Goal: Task Accomplishment & Management: Use online tool/utility

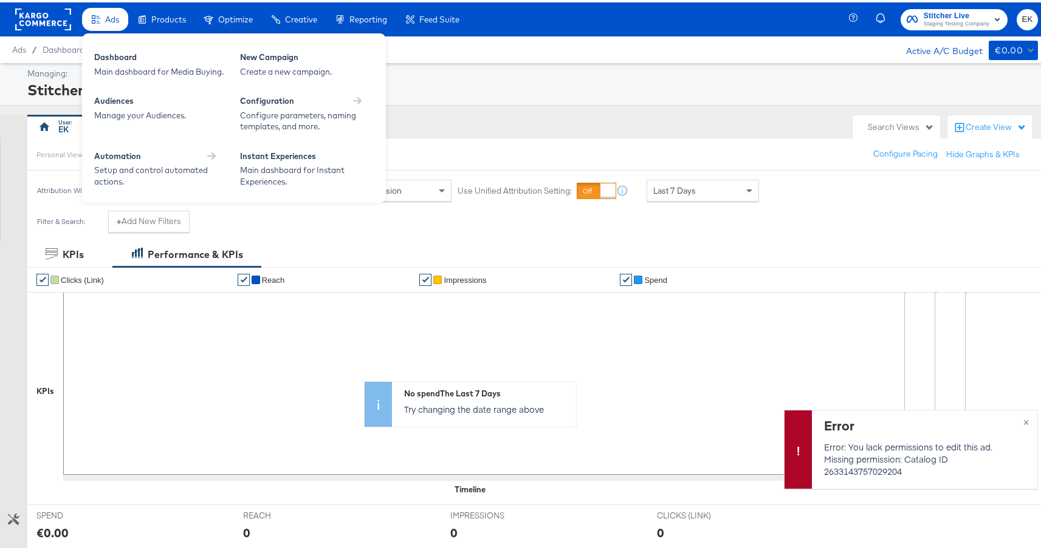
click at [108, 16] on span "Ads" at bounding box center [112, 17] width 14 height 10
click at [112, 69] on div "Main dashboard for Media Buying." at bounding box center [161, 70] width 134 height 12
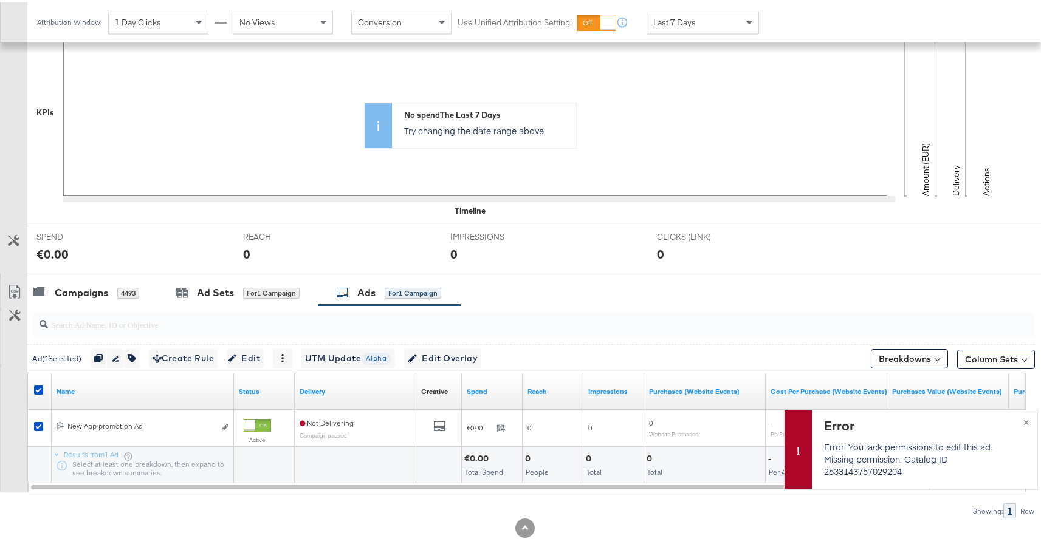
scroll to position [298, 0]
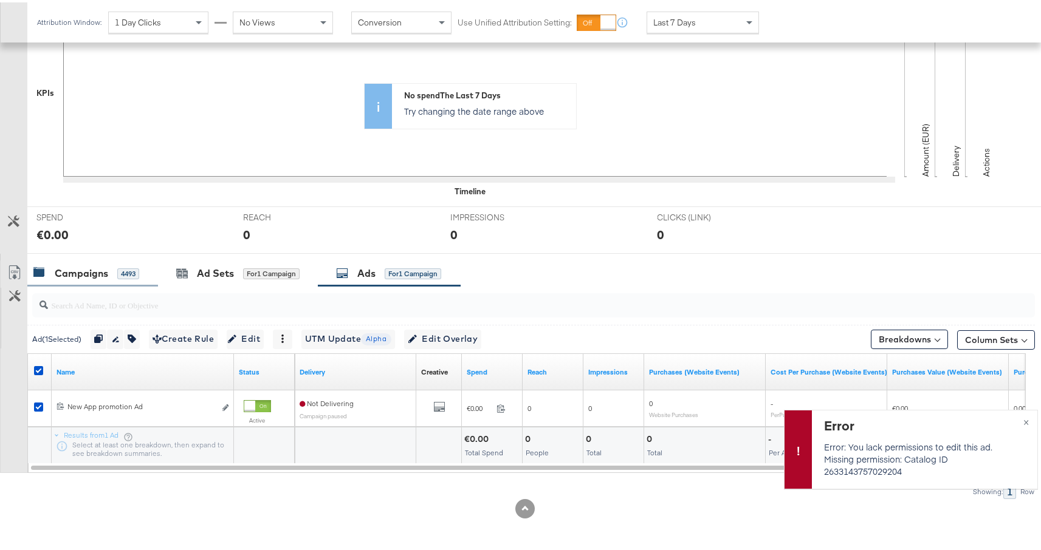
click at [83, 274] on div "Campaigns" at bounding box center [81, 271] width 53 height 14
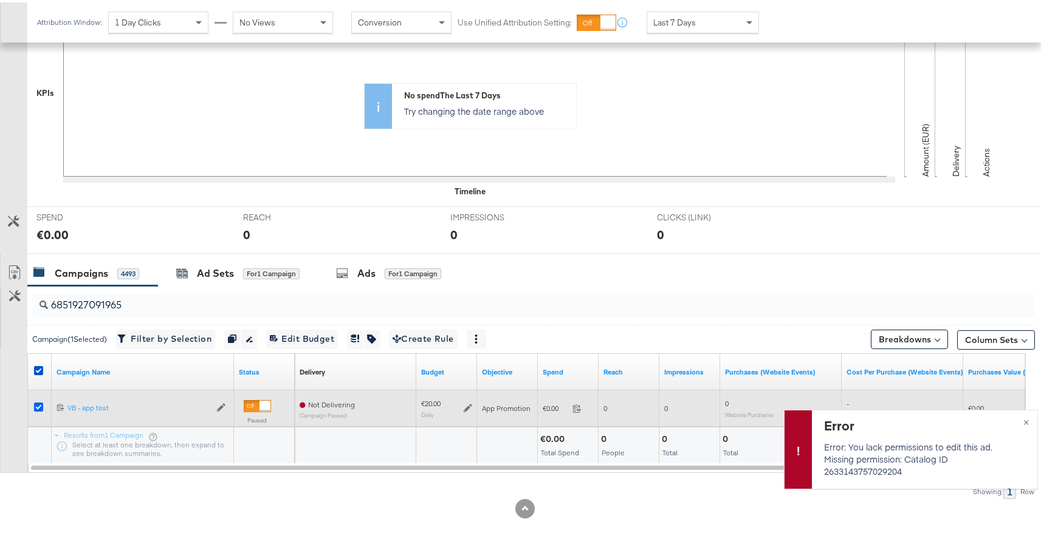
click at [39, 406] on icon at bounding box center [38, 404] width 9 height 9
click at [0, 0] on input "checkbox" at bounding box center [0, 0] width 0 height 0
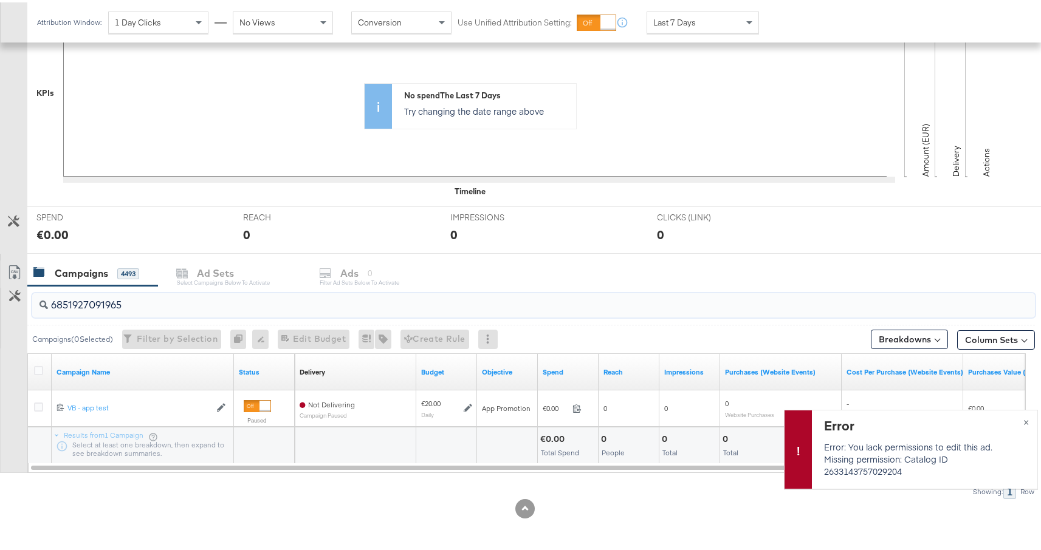
drag, startPoint x: 133, startPoint y: 305, endPoint x: 2, endPoint y: 305, distance: 130.6
click at [2, 305] on div "6851927091965 Campaigns ( 0 Selected) Filter by Selection Filter 0 campaigns 0 …" at bounding box center [517, 390] width 1035 height 213
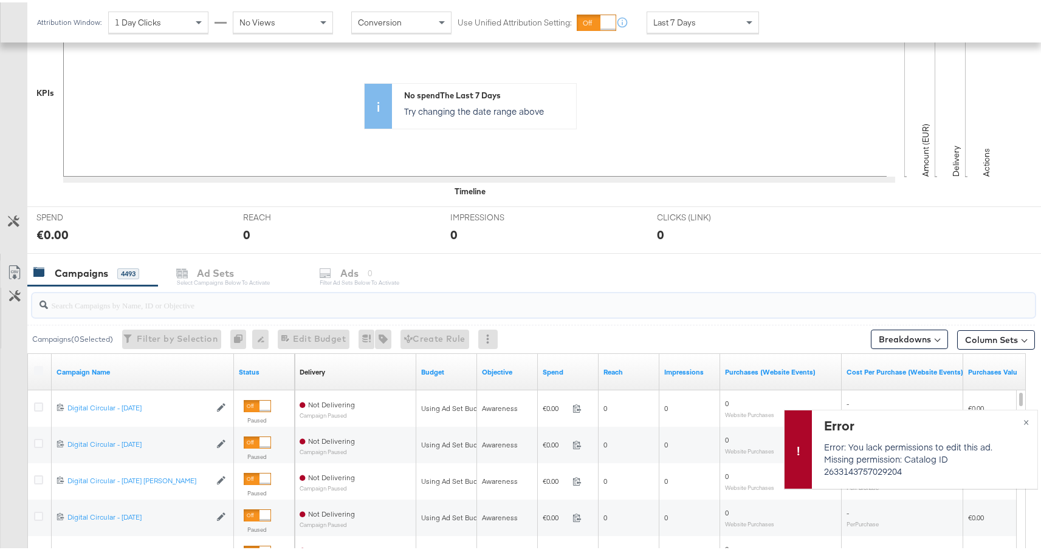
click at [81, 306] on input "search" at bounding box center [496, 298] width 896 height 24
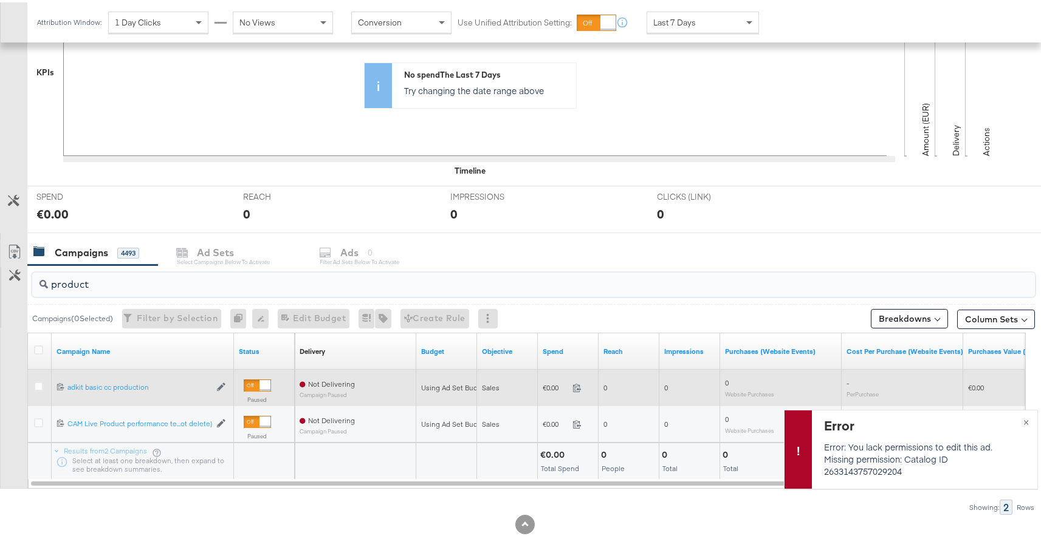
scroll to position [328, 0]
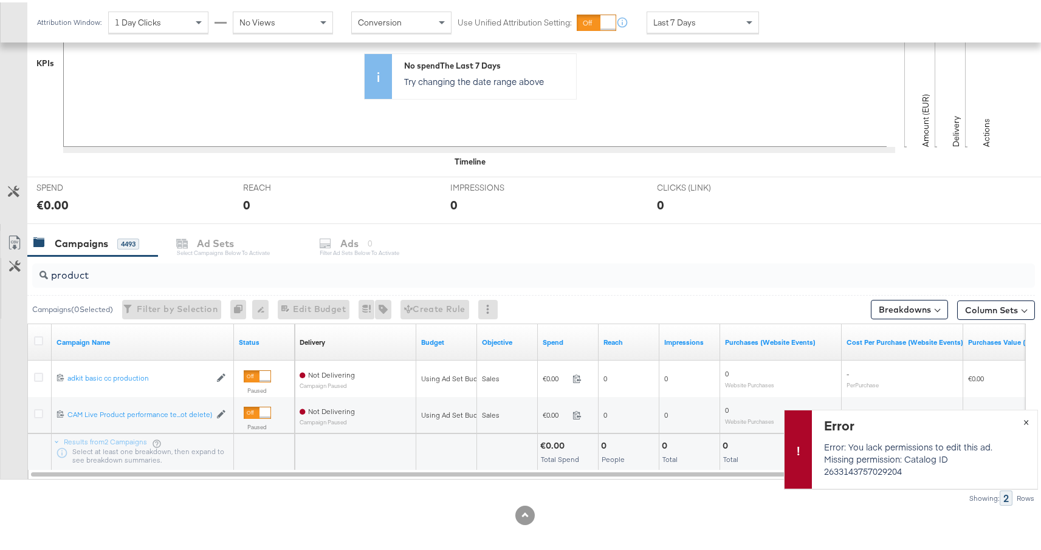
click at [1023, 422] on span "×" at bounding box center [1025, 419] width 5 height 14
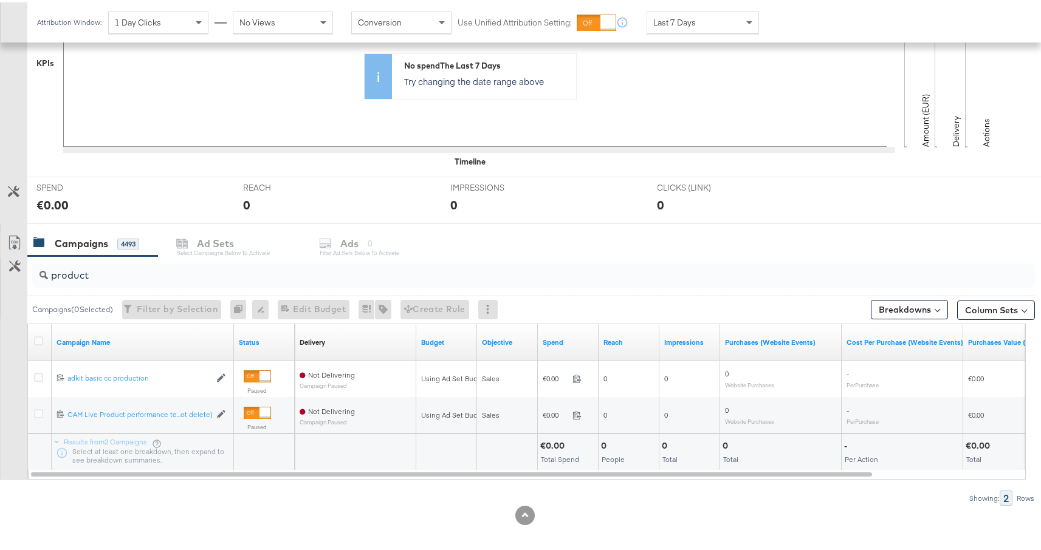
click at [134, 281] on div "product" at bounding box center [533, 273] width 1002 height 24
type input "p"
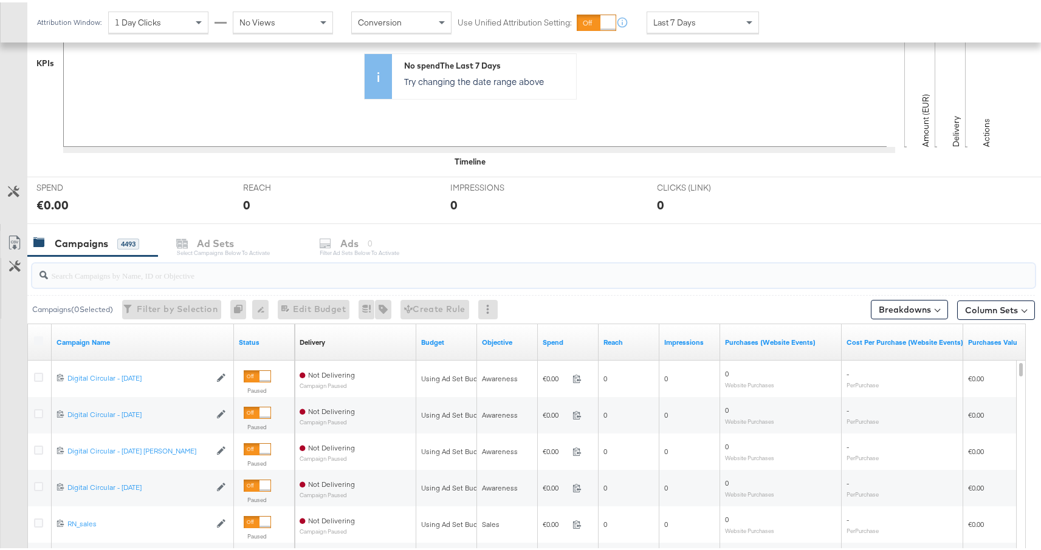
click at [111, 275] on input "search" at bounding box center [496, 268] width 896 height 24
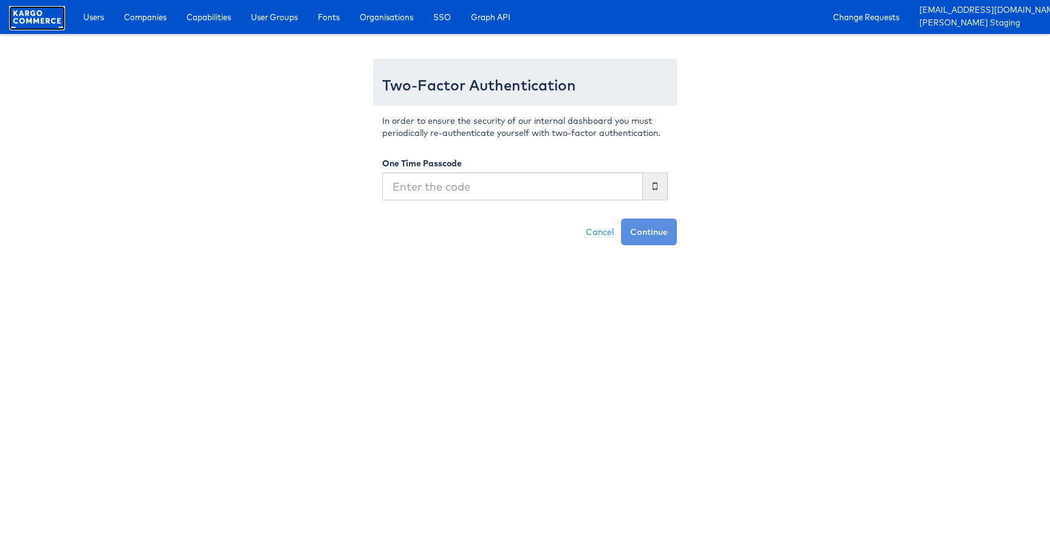
click at [46, 11] on rect at bounding box center [37, 17] width 56 height 22
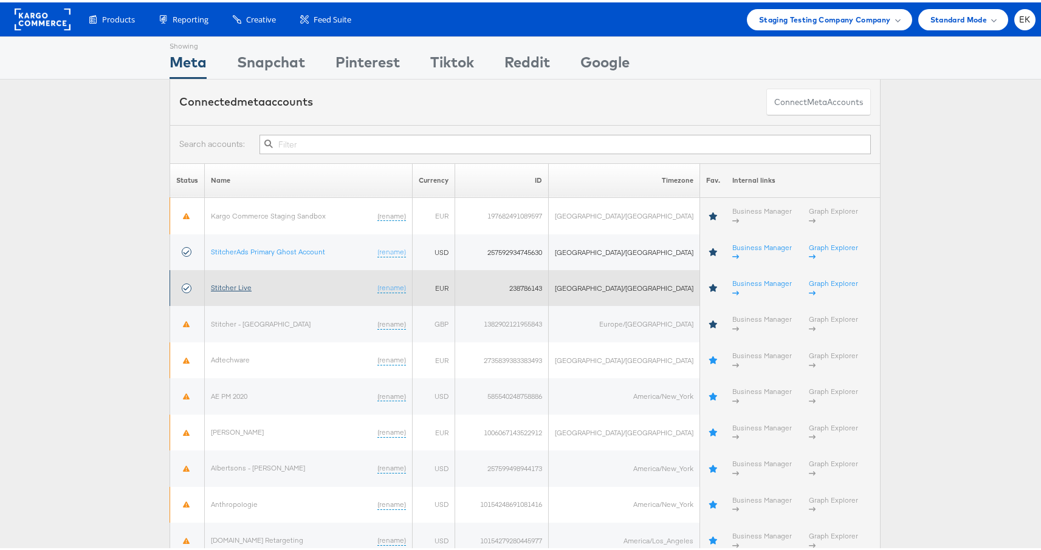
click at [242, 281] on link "Stitcher Live" at bounding box center [231, 285] width 41 height 9
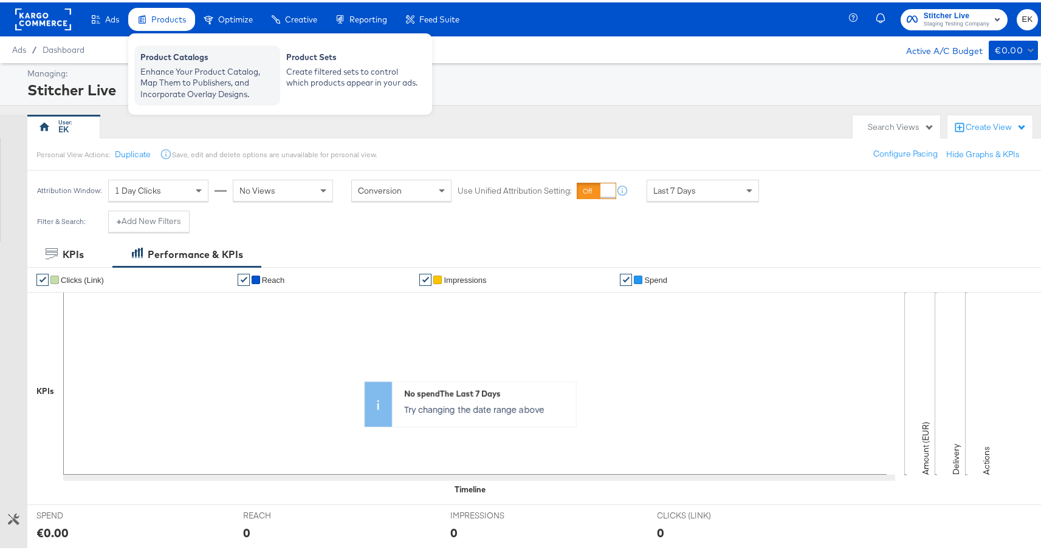
click at [193, 61] on div "Product Catalogs" at bounding box center [207, 56] width 134 height 15
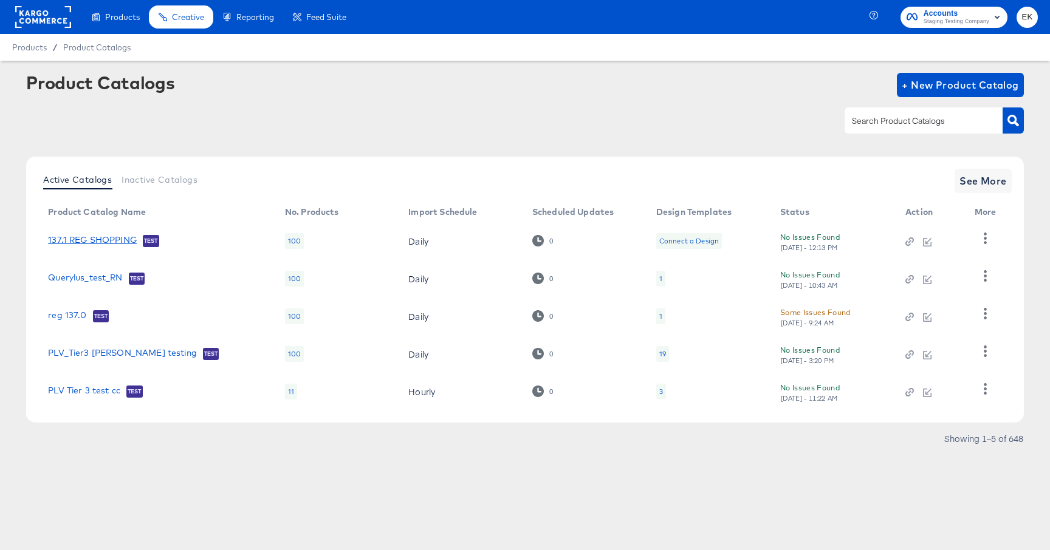
click at [86, 241] on link "137.1 REG SHOPPING" at bounding box center [92, 241] width 89 height 12
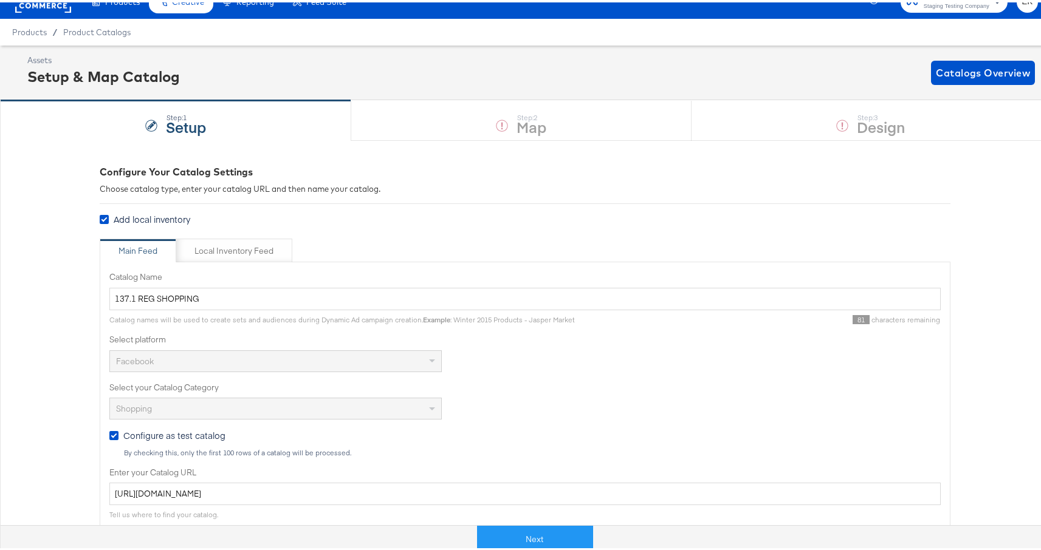
scroll to position [19, 0]
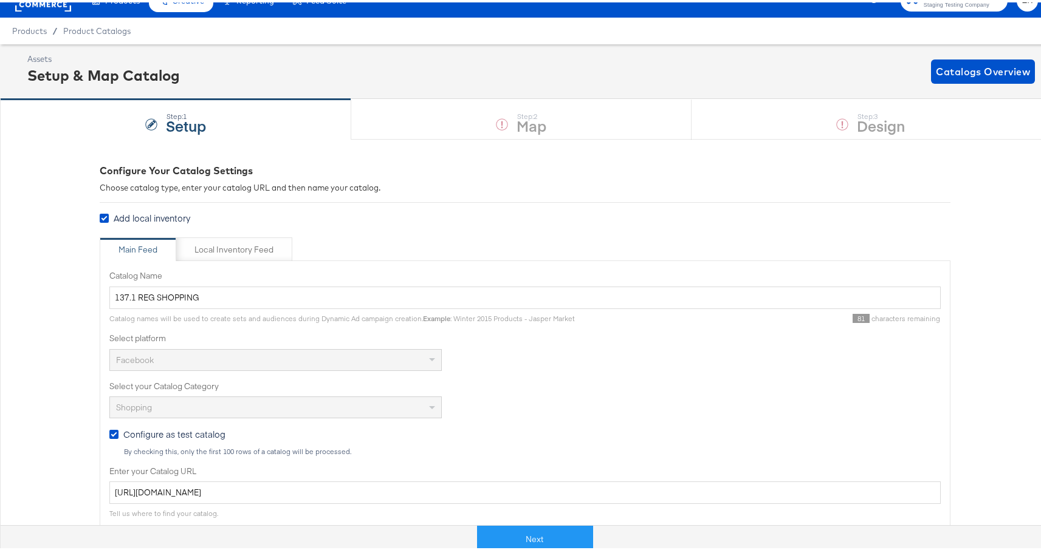
click at [477, 118] on div "Step: 1 Setup Step: 2 Map Step: 3 Design" at bounding box center [525, 117] width 1050 height 40
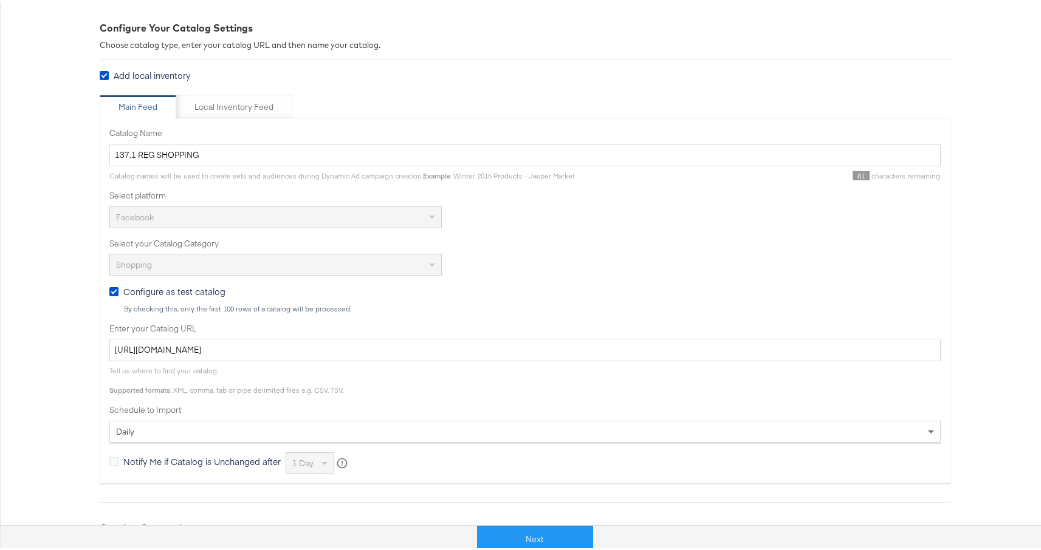
scroll to position [316, 0]
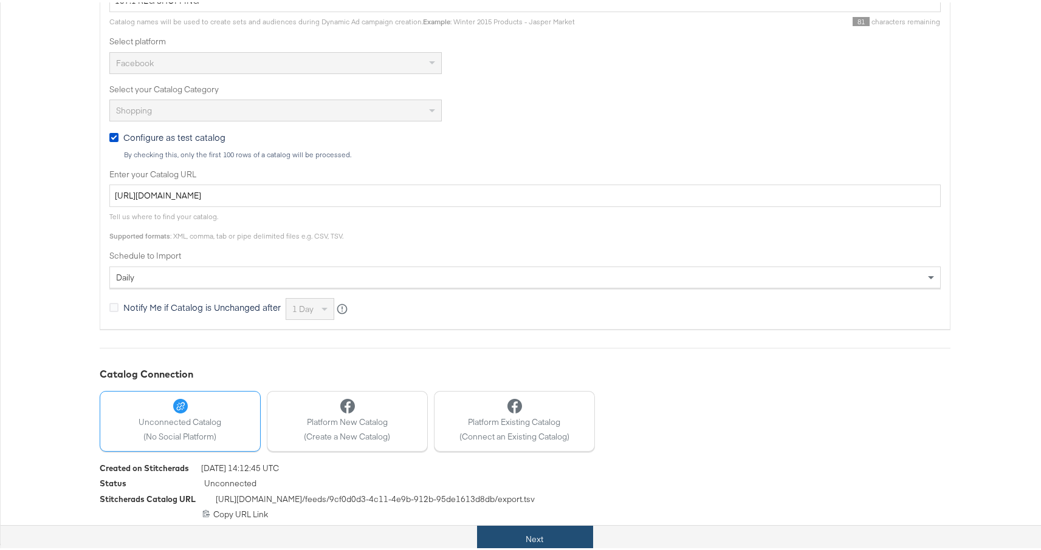
click at [536, 541] on button "Next" at bounding box center [535, 537] width 116 height 27
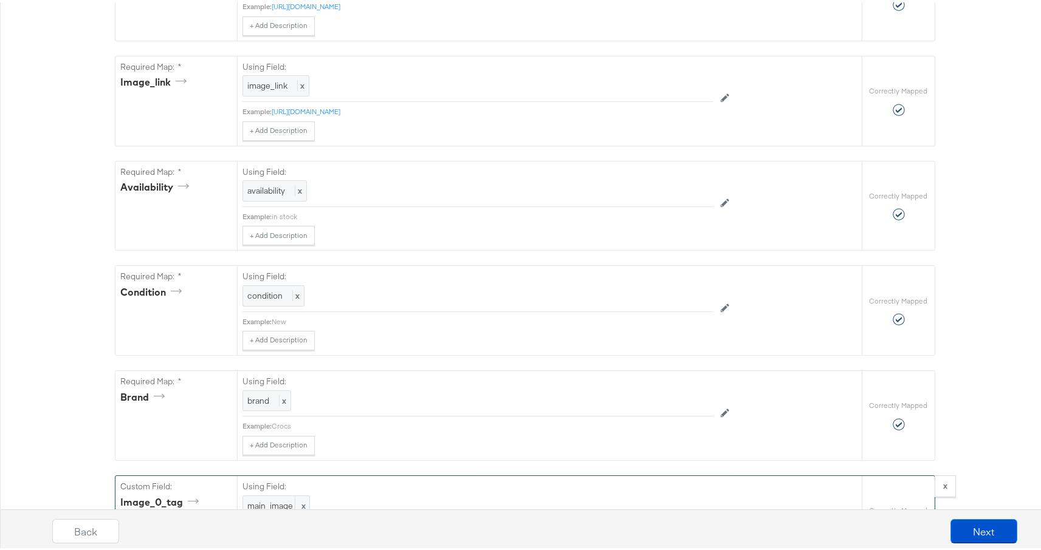
scroll to position [979, 0]
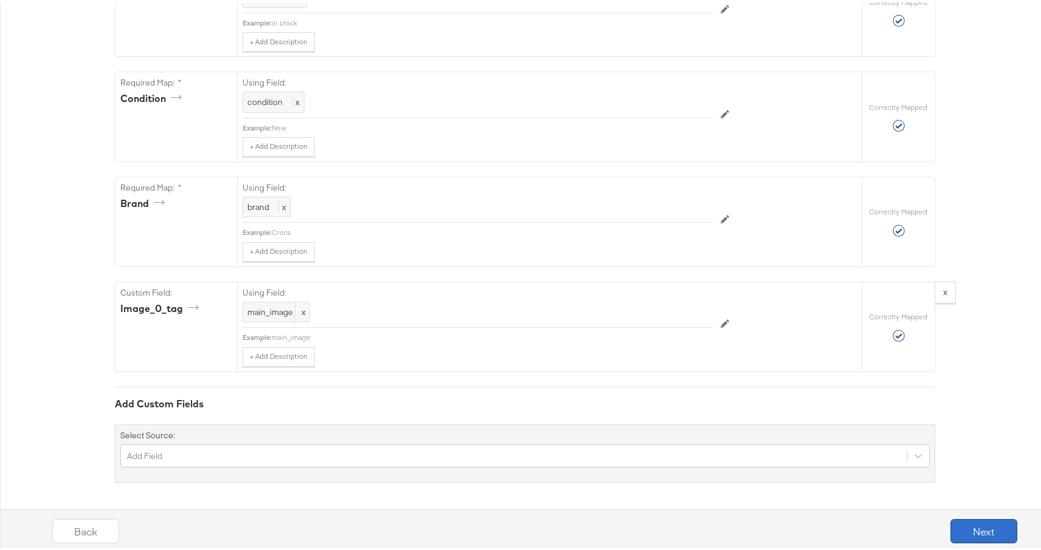
click at [959, 535] on button "Next" at bounding box center [983, 529] width 67 height 24
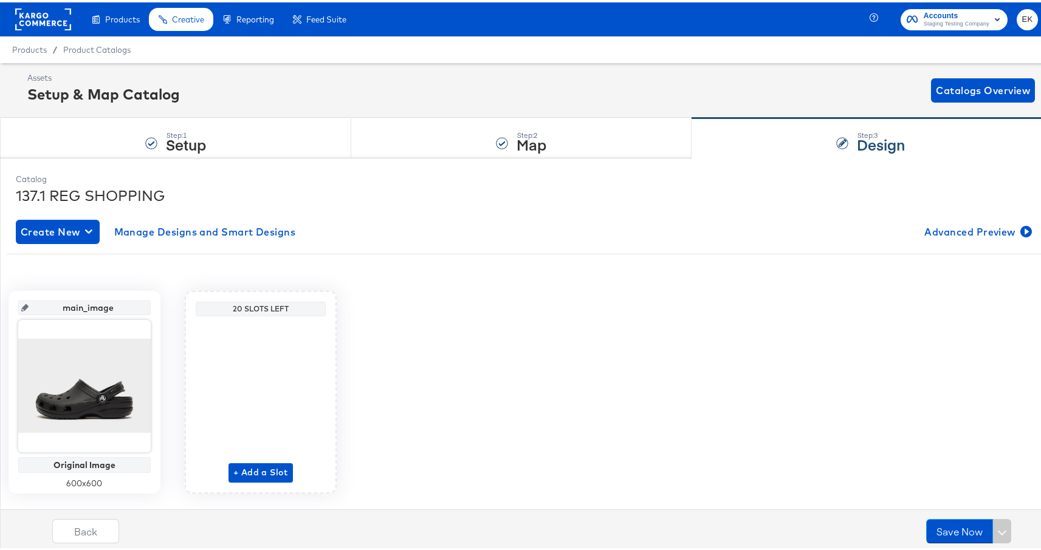
scroll to position [29, 0]
